Goal: Check status: Check status

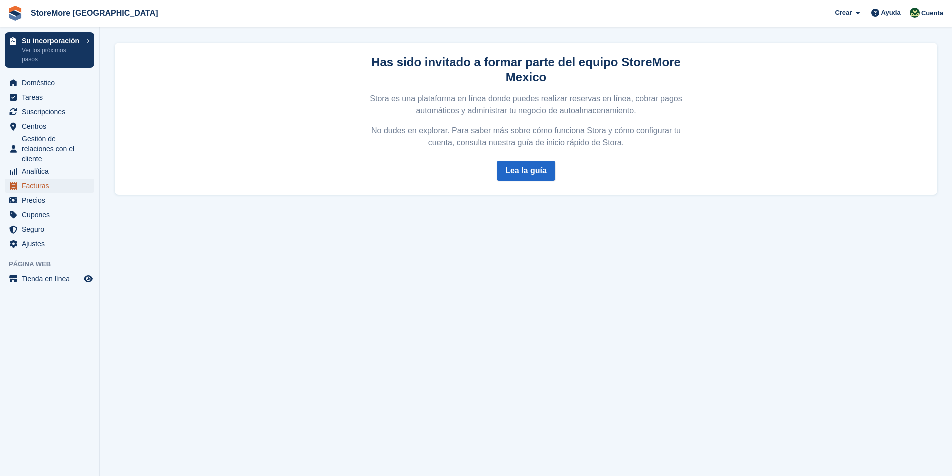
click at [36, 189] on span "Facturas" at bounding box center [52, 186] width 60 height 14
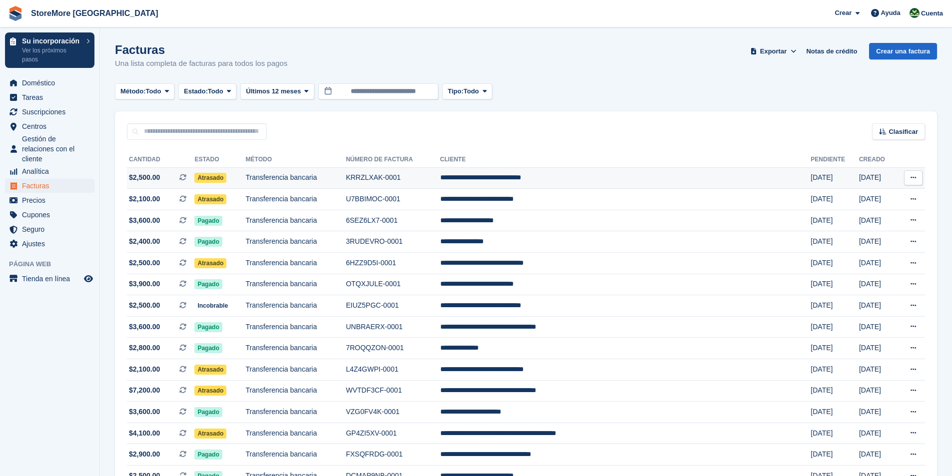
click at [226, 178] on span "Atrasado" at bounding box center [210, 178] width 32 height 10
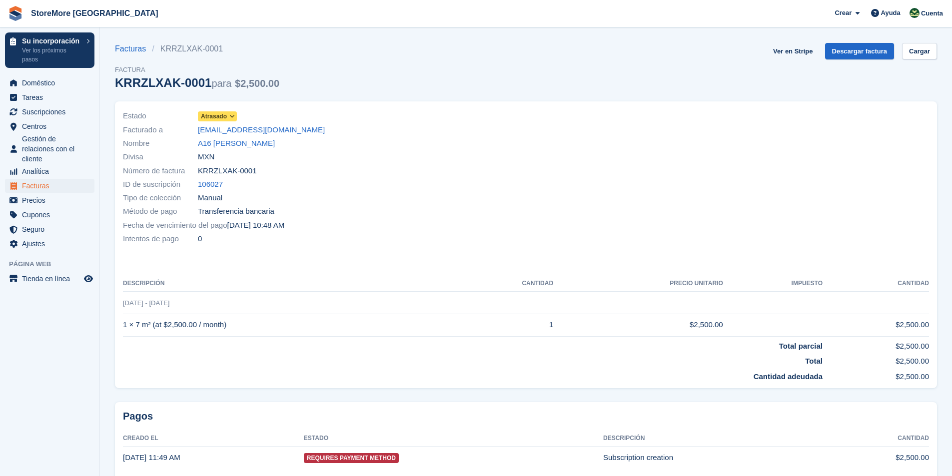
click at [216, 116] on span "Atrasado" at bounding box center [214, 116] width 26 height 9
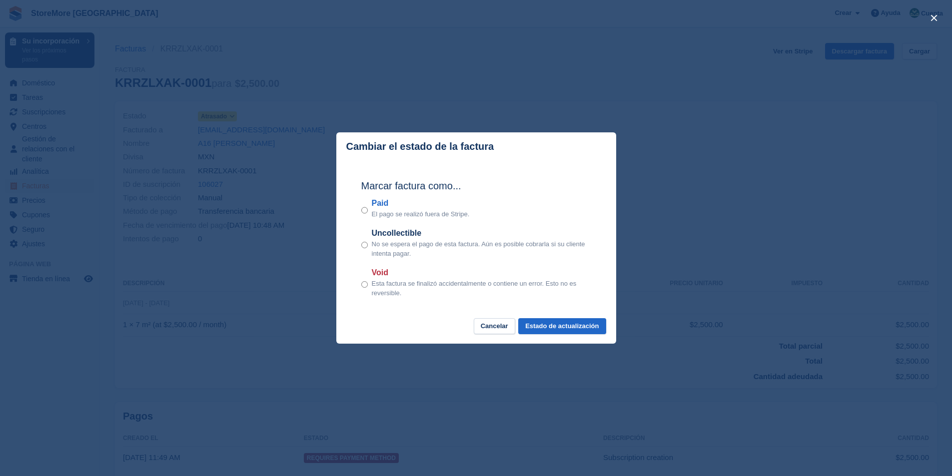
click at [372, 211] on p "El pago se realizó fuera de Stripe." at bounding box center [421, 214] width 98 height 10
click at [562, 324] on button "Estado de actualización" at bounding box center [561, 326] width 87 height 16
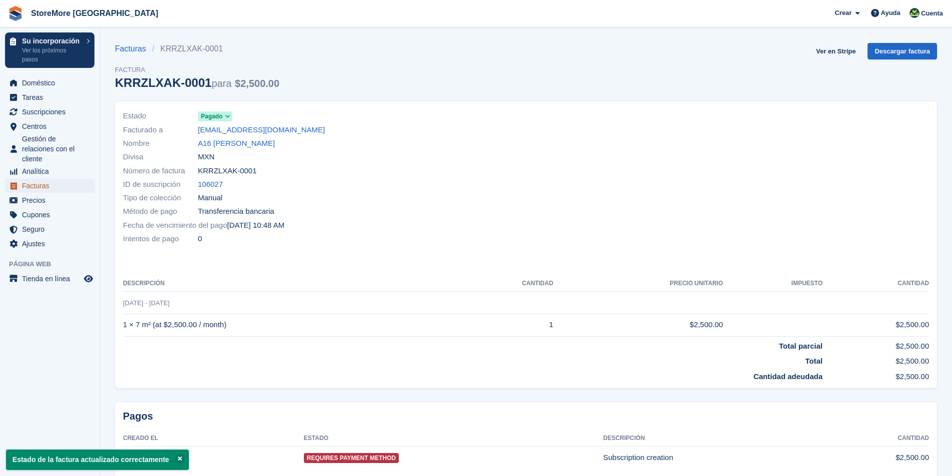
click at [29, 188] on span "Facturas" at bounding box center [52, 186] width 60 height 14
